Goal: Task Accomplishment & Management: Use online tool/utility

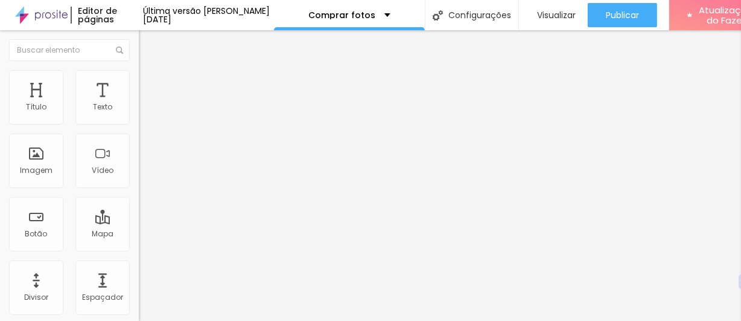
click at [139, 234] on div "URL" at bounding box center [208, 232] width 139 height 7
click at [139, 249] on input "#ancora-galerias" at bounding box center [211, 243] width 145 height 12
click at [139, 243] on input "#ancora-galerias" at bounding box center [211, 243] width 145 height 12
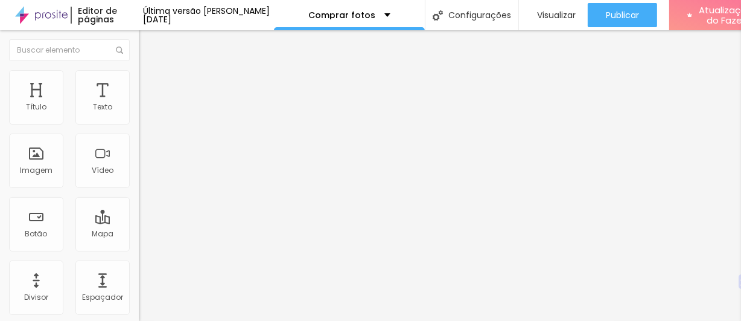
paste input "https://banlek.com/elemento_surpresa_fotos#albuns-section"
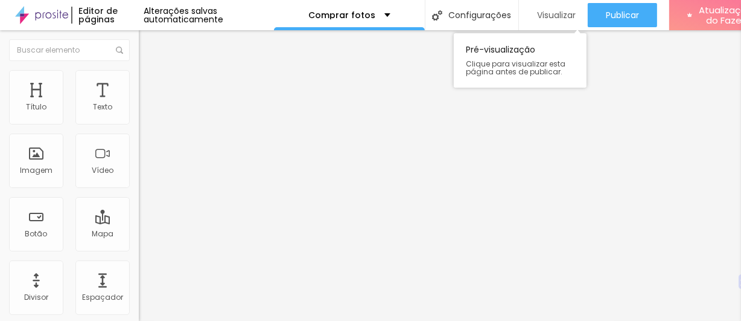
click at [549, 7] on div "Visualizar" at bounding box center [553, 15] width 45 height 24
click at [139, 249] on input "https://banlek.com/elemento_surpresa_fotos#albuns-section" at bounding box center [211, 243] width 145 height 12
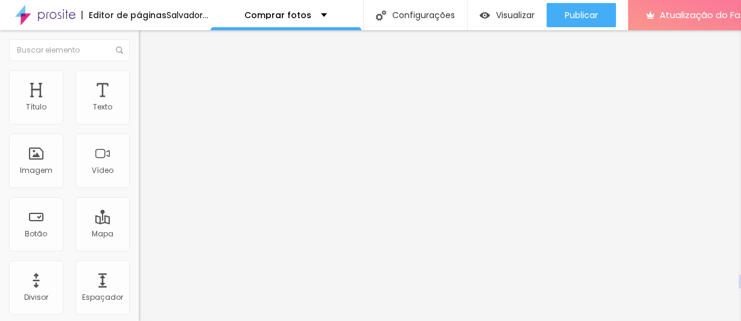
type input "https://banlek.com/elemento_surpresa_fotos"
click at [139, 215] on div "Link" at bounding box center [208, 222] width 139 height 14
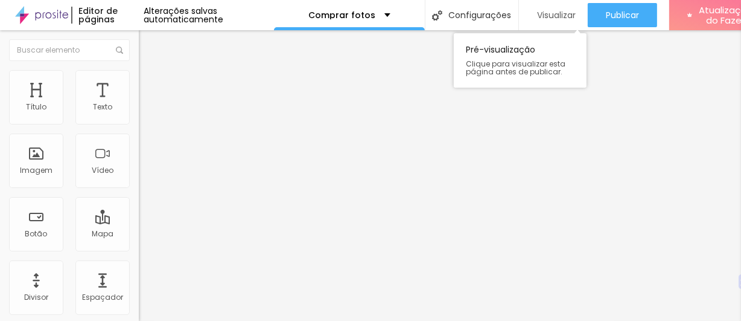
click at [549, 20] on font "Visualizar" at bounding box center [556, 15] width 39 height 12
click at [558, 7] on div "Visualizar" at bounding box center [553, 15] width 45 height 24
